Goal: Check status: Check status

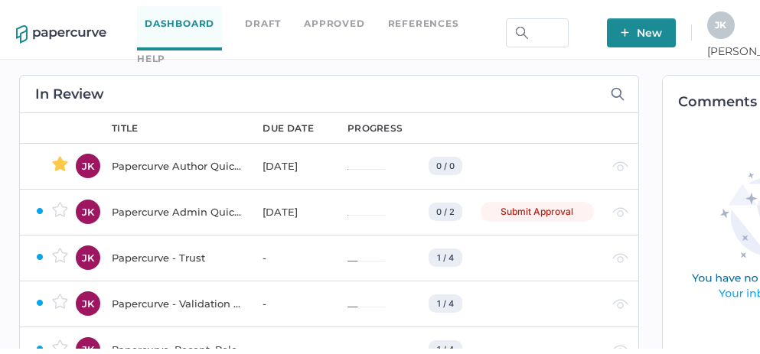
scroll to position [0, 21]
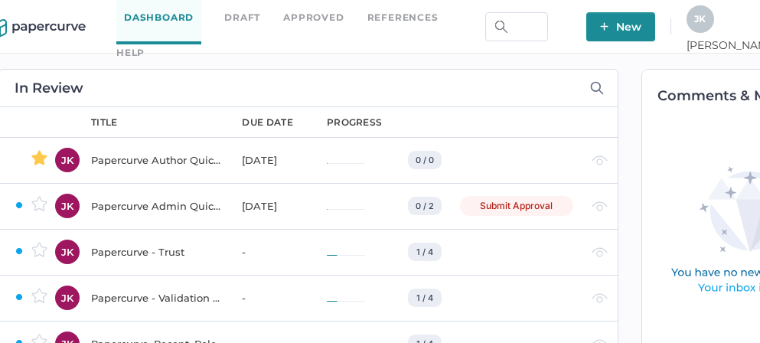
click at [714, 28] on div "J K" at bounding box center [701, 19] width 28 height 28
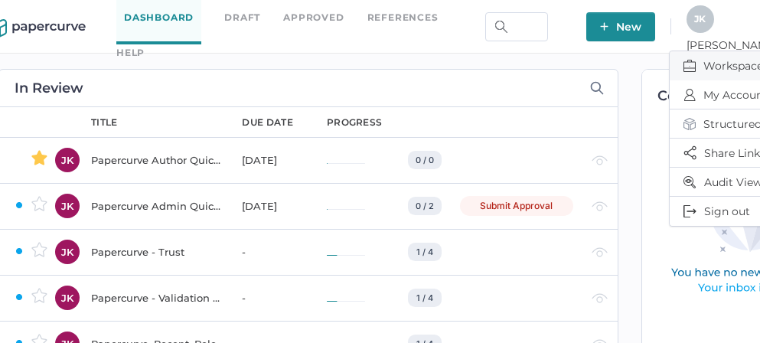
click at [706, 66] on span "Workspace" at bounding box center [747, 65] width 129 height 29
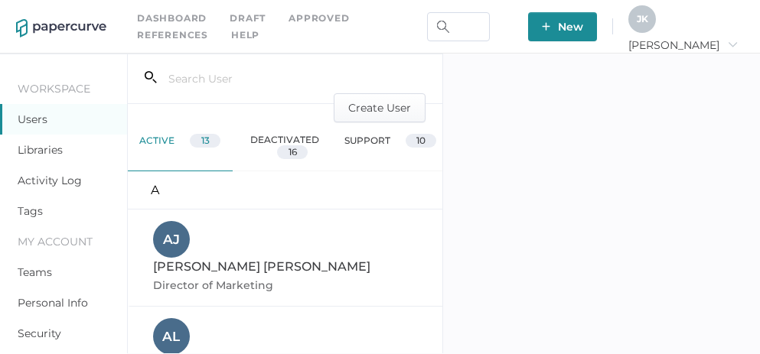
click at [52, 190] on div "Activity Log" at bounding box center [63, 180] width 127 height 31
click at [52, 185] on link "Activity Log" at bounding box center [50, 181] width 64 height 14
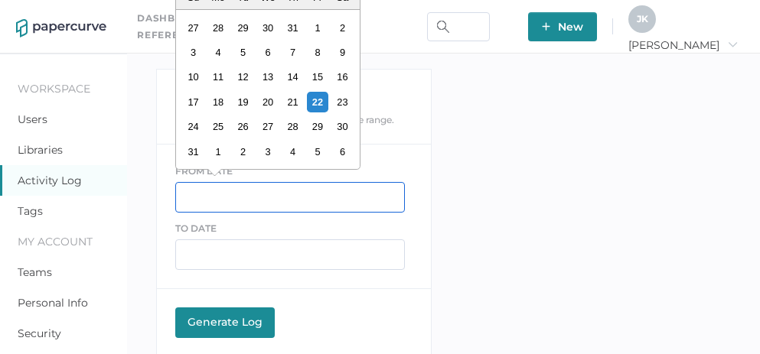
click at [231, 184] on input "text" at bounding box center [290, 197] width 230 height 31
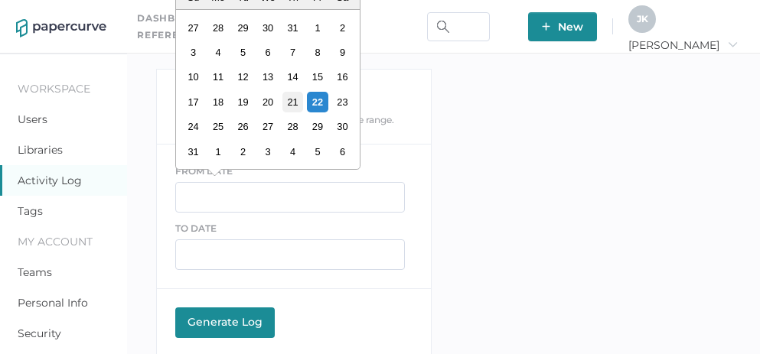
click at [289, 99] on div "21" at bounding box center [292, 102] width 21 height 21
type input "08/21/2025"
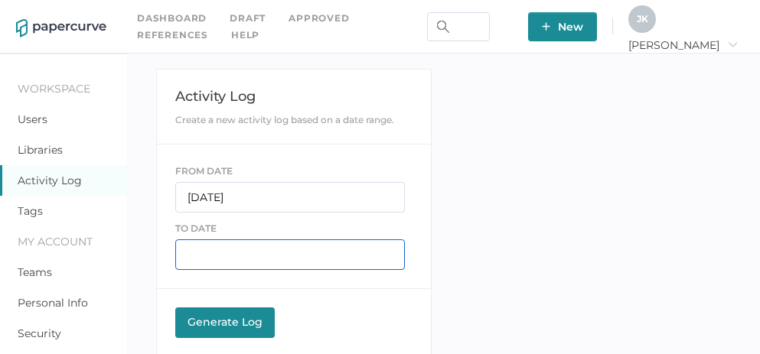
click at [233, 259] on input "text" at bounding box center [290, 255] width 230 height 31
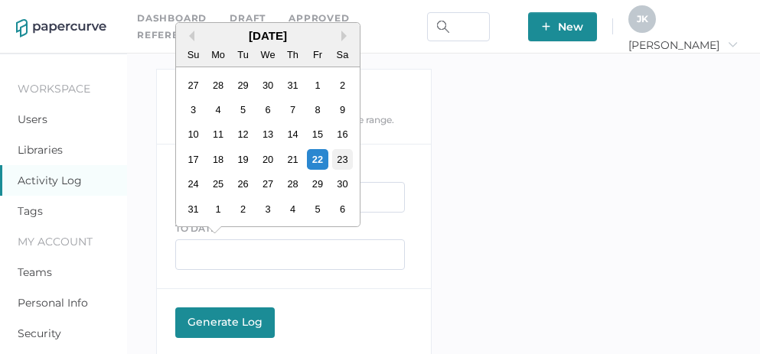
click at [344, 161] on div "23" at bounding box center [341, 159] width 21 height 21
type input "08/23/2025"
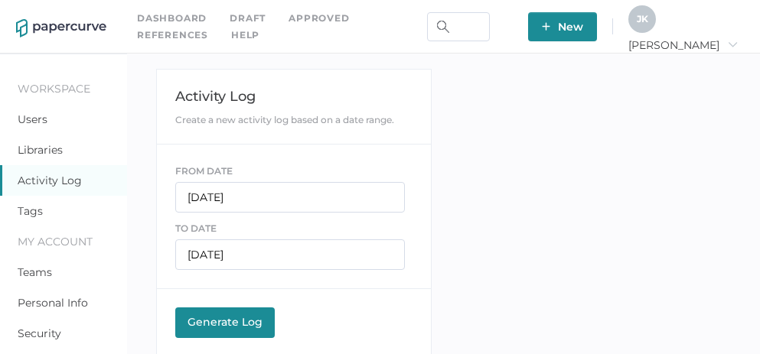
click at [225, 323] on div "Generate Log" at bounding box center [225, 322] width 84 height 14
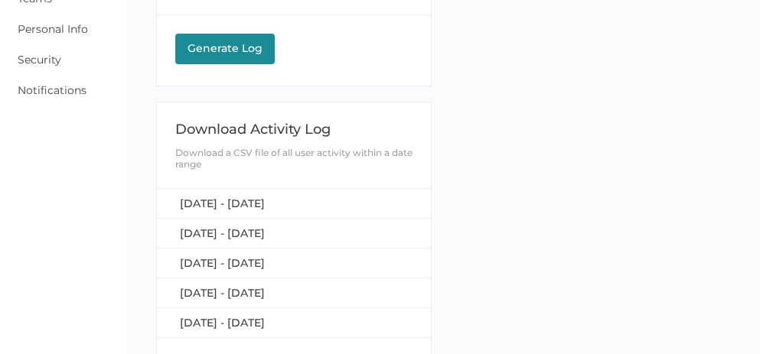
scroll to position [276, 0]
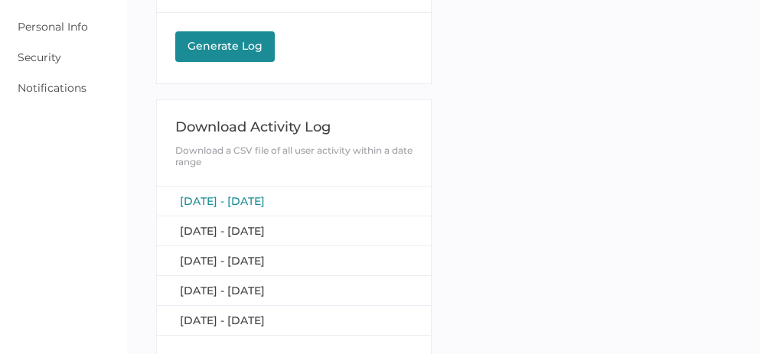
click at [265, 200] on span "August 21, 2025 - August 23, 2025" at bounding box center [222, 201] width 85 height 14
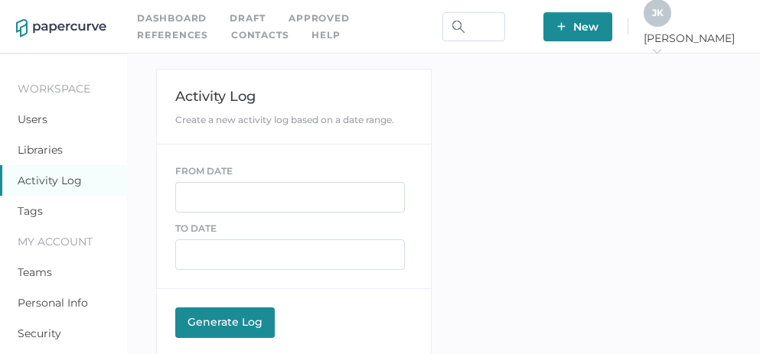
scroll to position [220, 0]
